Goal: Navigation & Orientation: Find specific page/section

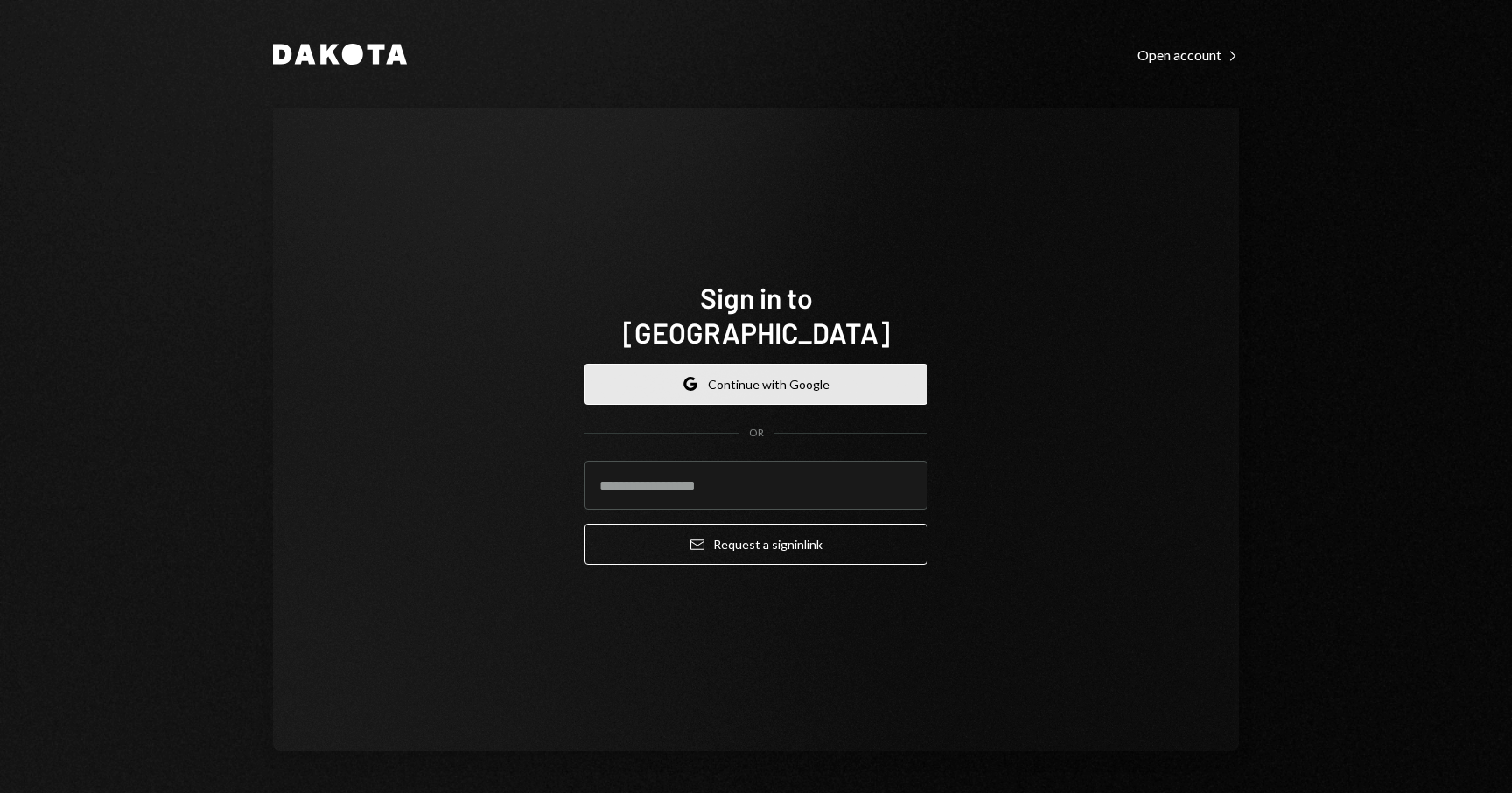
click at [759, 363] on button "Google Continue with Google" at bounding box center [756, 384] width 343 height 41
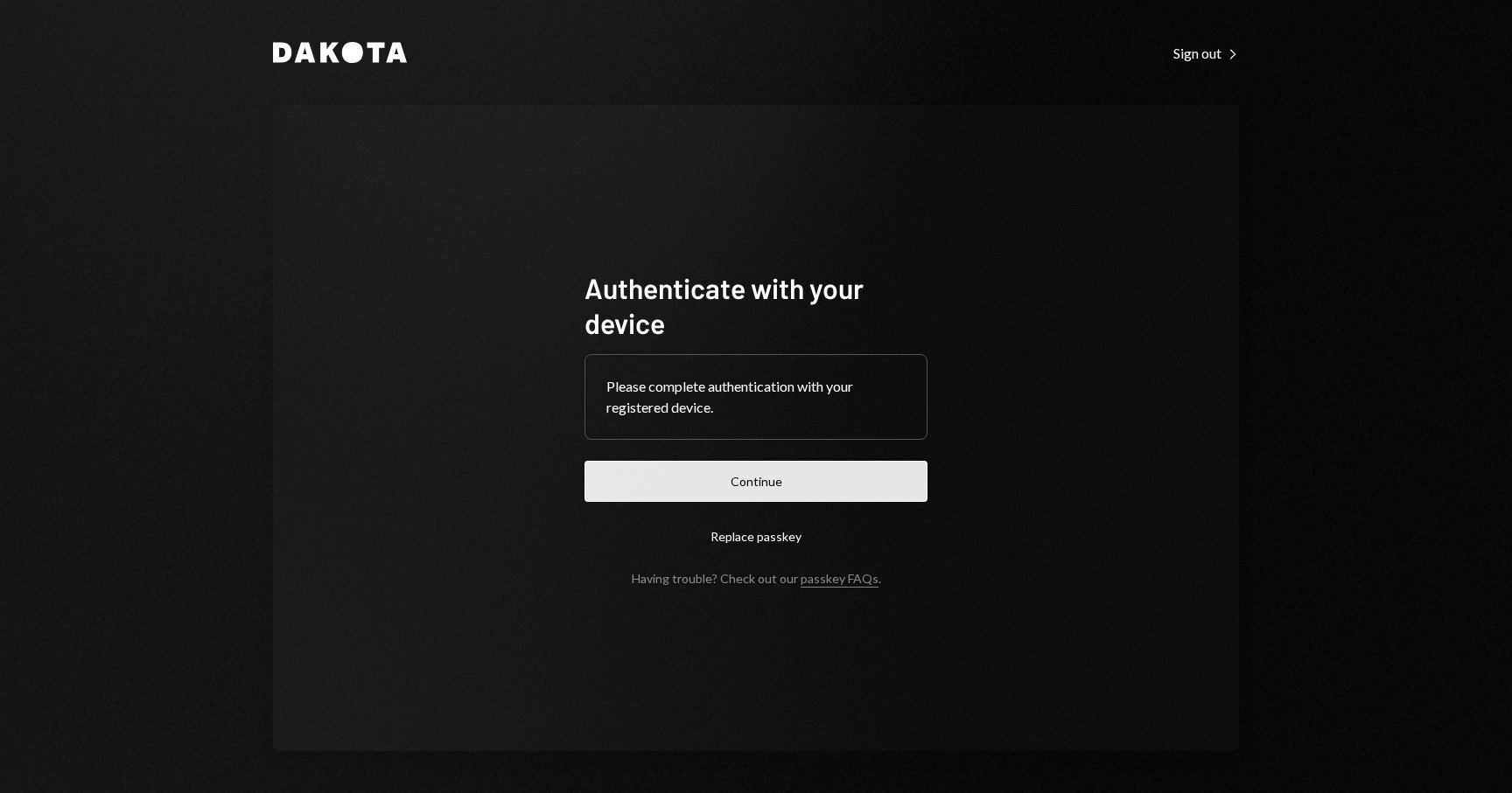
click at [868, 482] on button "Continue" at bounding box center [756, 482] width 343 height 41
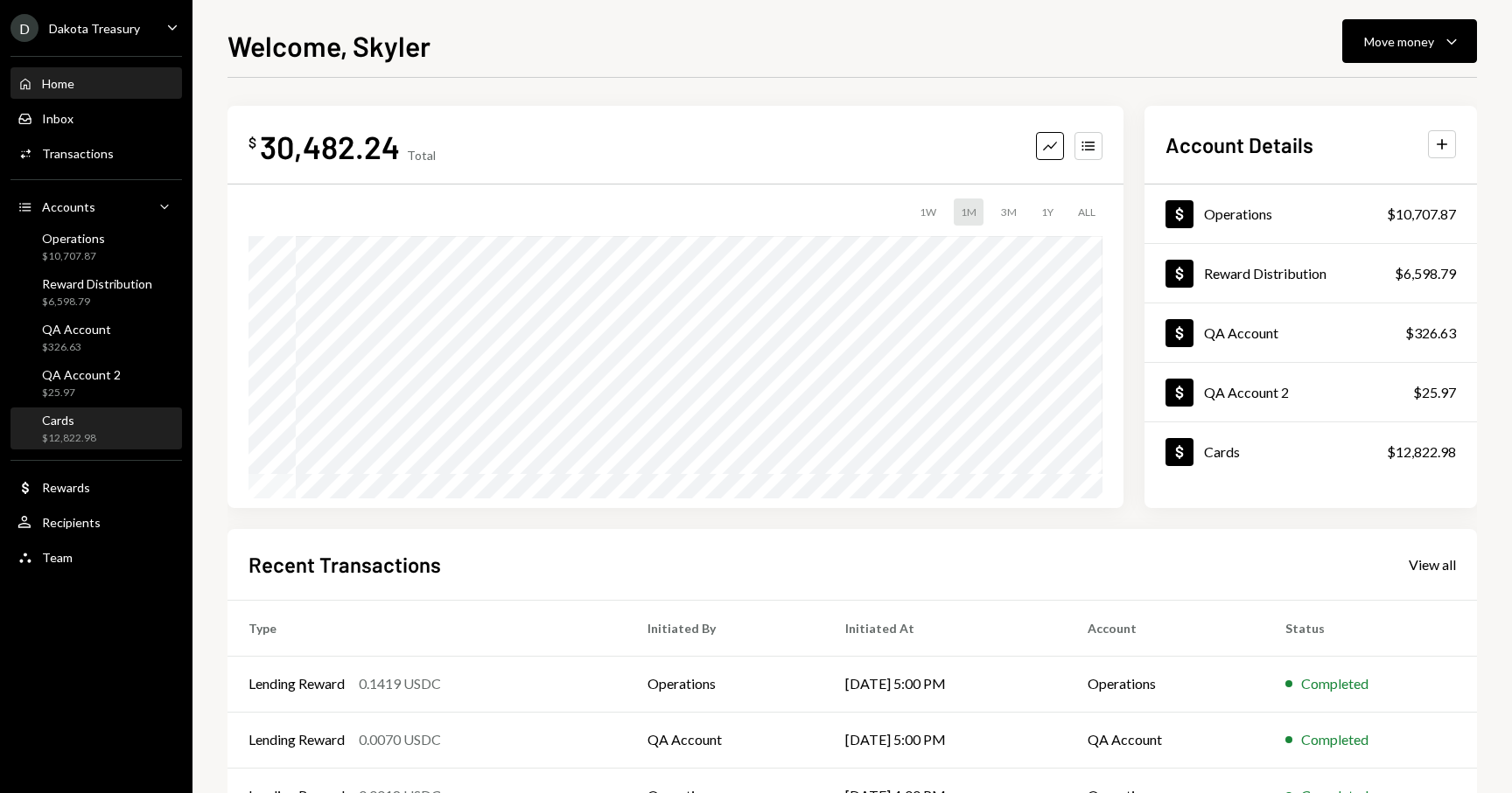
click at [57, 417] on div "Cards" at bounding box center [69, 420] width 54 height 15
